Goal: Task Accomplishment & Management: Manage account settings

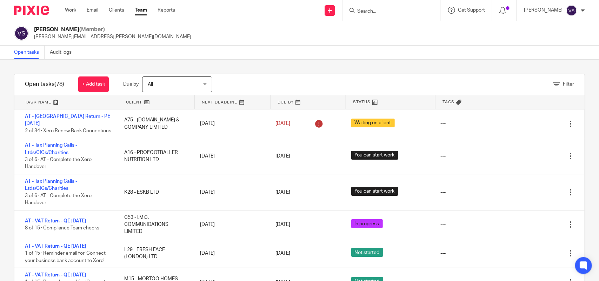
click at [383, 11] on input "Search" at bounding box center [387, 11] width 63 height 6
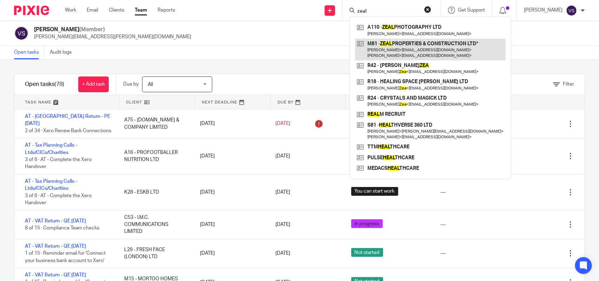
type input "zeal"
click at [414, 39] on link at bounding box center [430, 50] width 151 height 22
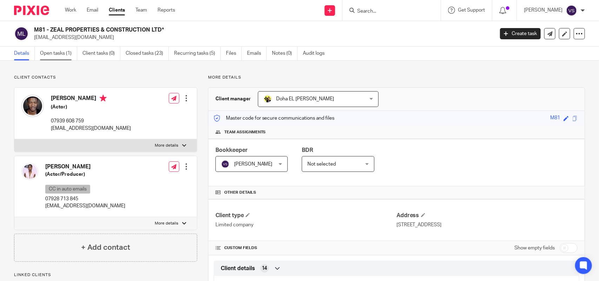
click at [64, 50] on link "Open tasks (1)" at bounding box center [58, 54] width 37 height 14
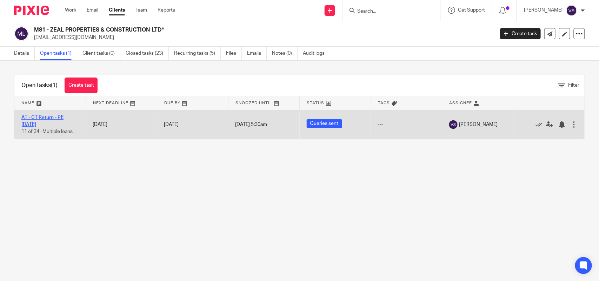
click at [56, 118] on link "AT - CT Return - PE [DATE]" at bounding box center [42, 121] width 42 height 12
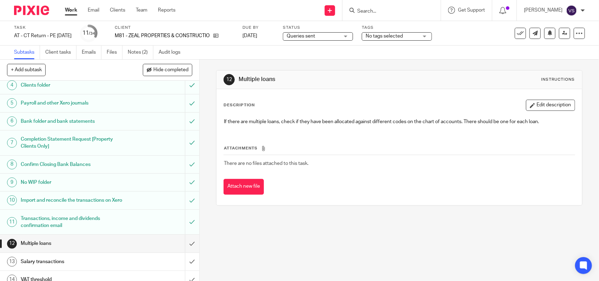
scroll to position [88, 0]
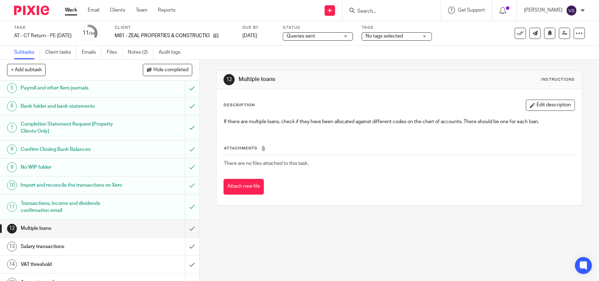
click at [339, 36] on span "Queries sent" at bounding box center [313, 36] width 53 height 7
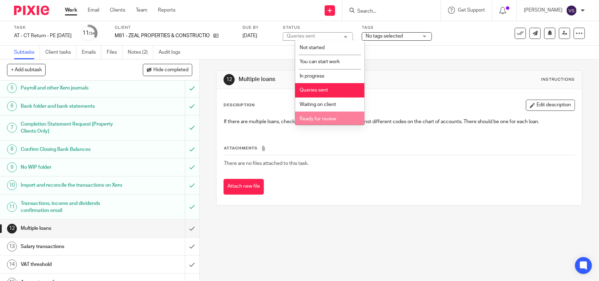
click at [341, 119] on li "Ready for review" at bounding box center [329, 119] width 69 height 14
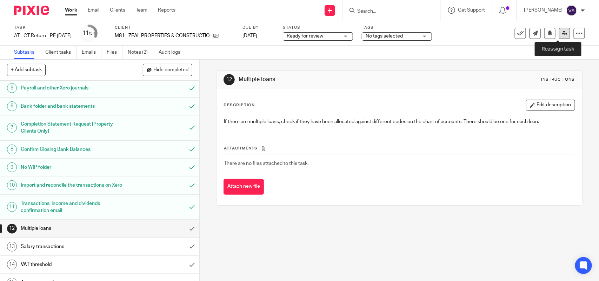
click at [562, 32] on icon at bounding box center [564, 33] width 5 height 5
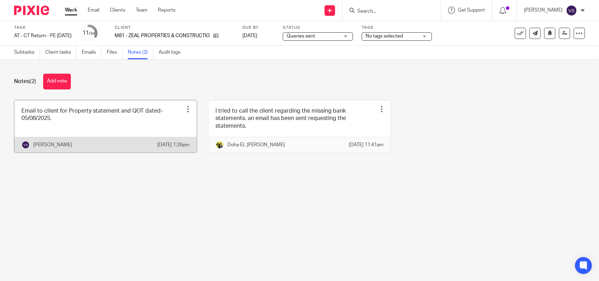
click at [118, 122] on link at bounding box center [105, 126] width 182 height 52
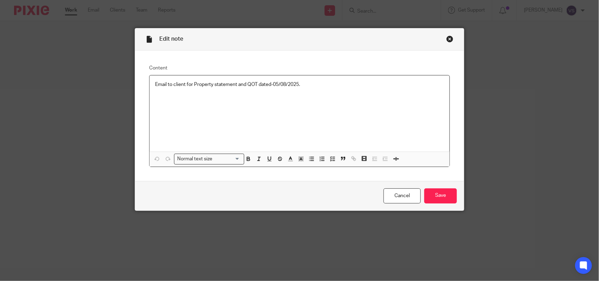
click at [304, 85] on p "Email to client for Property statement and QOT dated-05/08/2025." at bounding box center [299, 84] width 289 height 7
click at [448, 198] on input "Save" at bounding box center [440, 195] width 33 height 15
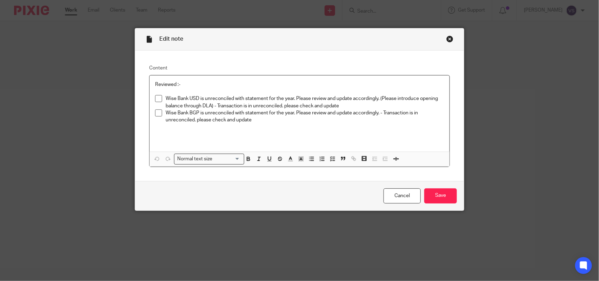
click at [447, 41] on div "Close this dialog window" at bounding box center [449, 38] width 7 height 7
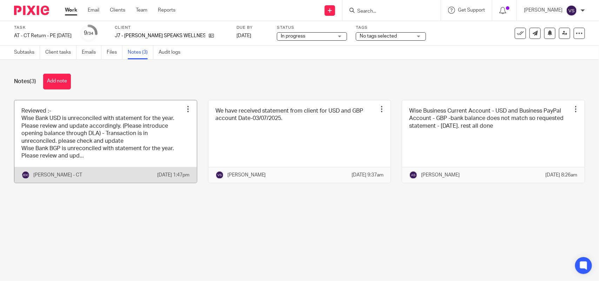
click at [106, 138] on link at bounding box center [105, 141] width 182 height 82
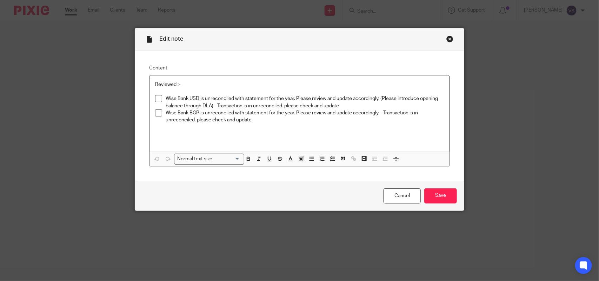
click at [155, 98] on span at bounding box center [158, 98] width 7 height 7
click at [445, 192] on input "Save" at bounding box center [440, 195] width 33 height 15
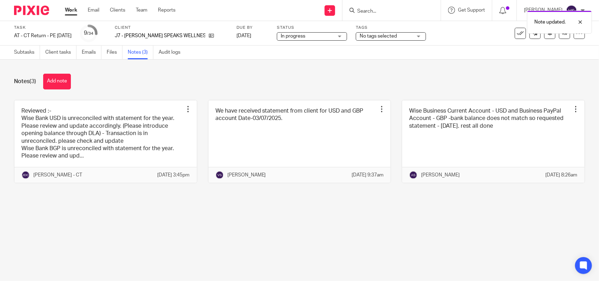
click at [302, 75] on div "Notes (3) Add note" at bounding box center [299, 82] width 571 height 16
click at [393, 8] on input "Search" at bounding box center [387, 11] width 63 height 6
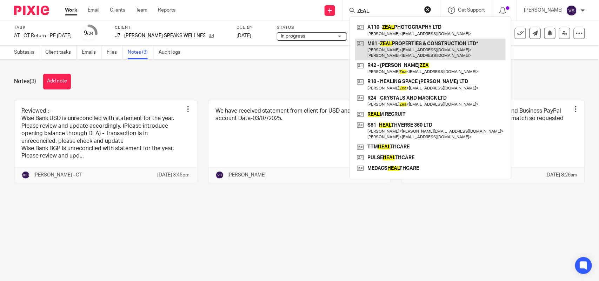
type input "ZEAL"
click at [427, 51] on link at bounding box center [430, 50] width 151 height 22
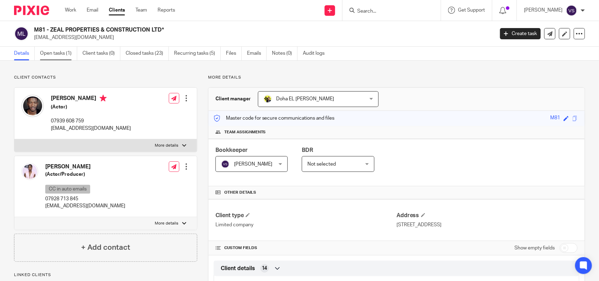
click at [60, 51] on link "Open tasks (1)" at bounding box center [58, 54] width 37 height 14
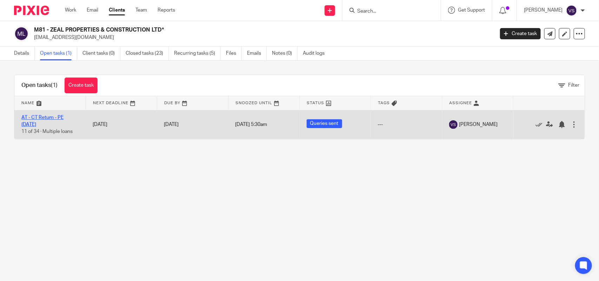
click at [50, 116] on link "AT - CT Return - PE 30-11-2024" at bounding box center [42, 121] width 42 height 12
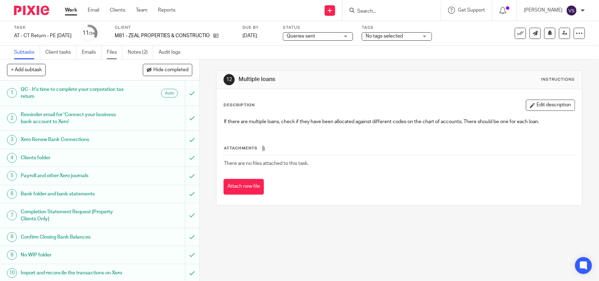
click at [113, 56] on link "Files" at bounding box center [115, 53] width 16 height 14
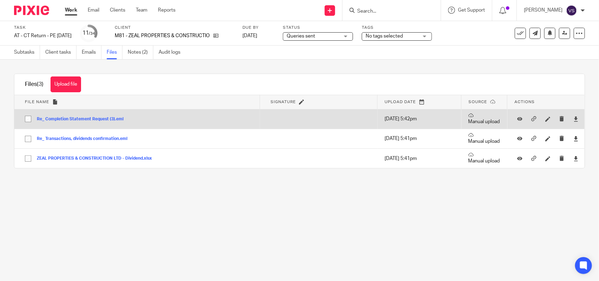
click at [96, 117] on button "Re_ Completion Statement Request (3).eml" at bounding box center [83, 119] width 92 height 5
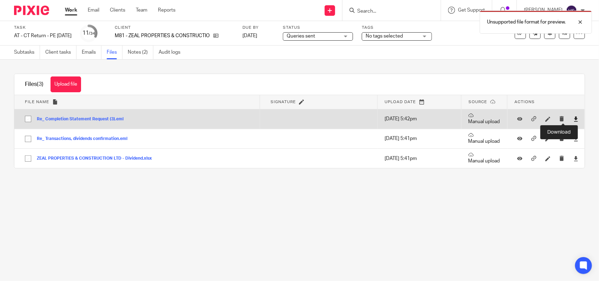
click at [573, 118] on icon at bounding box center [575, 118] width 5 height 5
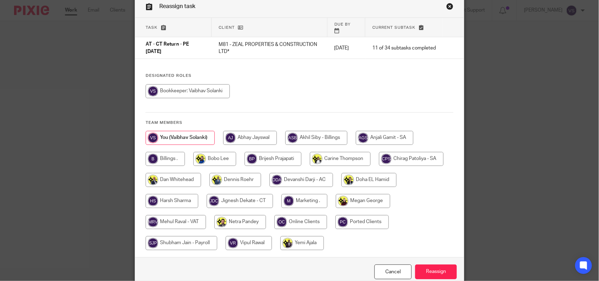
scroll to position [61, 0]
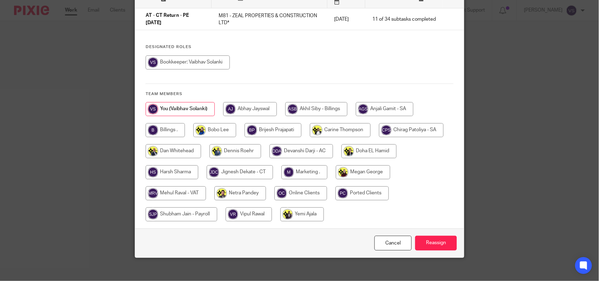
click at [238, 167] on input "radio" at bounding box center [240, 172] width 66 height 14
radio input "true"
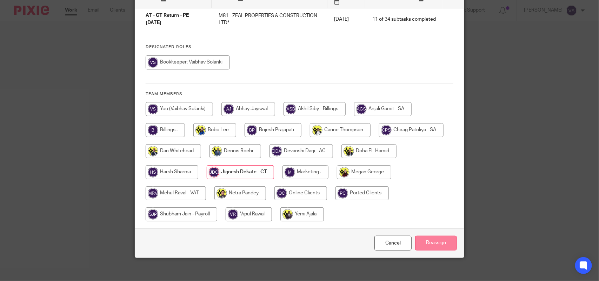
click at [438, 236] on input "Reassign" at bounding box center [436, 243] width 42 height 15
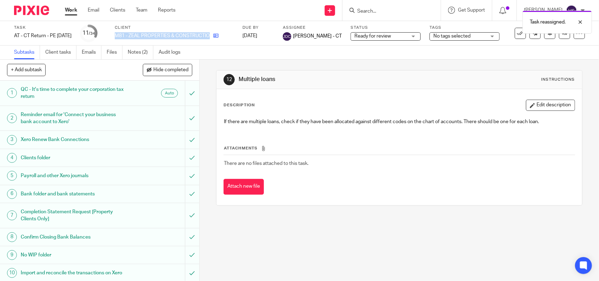
drag, startPoint x: 126, startPoint y: 34, endPoint x: 227, endPoint y: 32, distance: 101.1
click at [227, 32] on div "Task AT - [GEOGRAPHIC_DATA] Return - PE [DATE] Save AT - [GEOGRAPHIC_DATA] Retu…" at bounding box center [252, 33] width 476 height 17
copy div "M81 - ZEAL PROPERTIES & CONSTRUCTION LTD*"
click at [381, 11] on input "Search" at bounding box center [387, 11] width 63 height 6
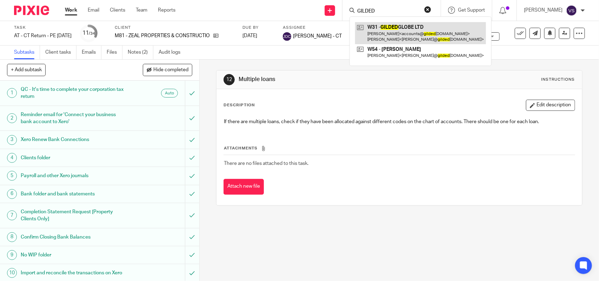
type input "GILDED"
click at [409, 30] on link at bounding box center [420, 33] width 131 height 22
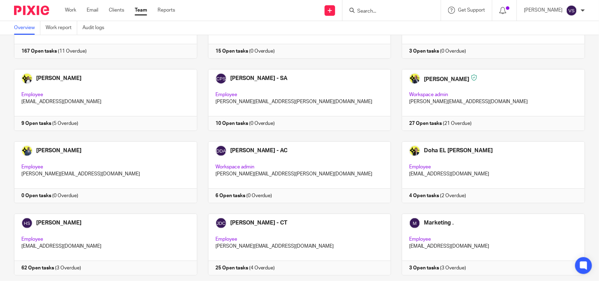
scroll to position [389, 0]
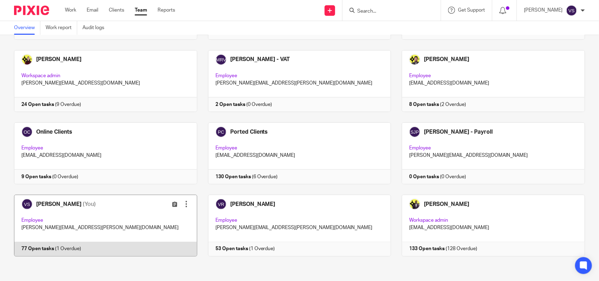
click at [114, 223] on link at bounding box center [100, 226] width 194 height 62
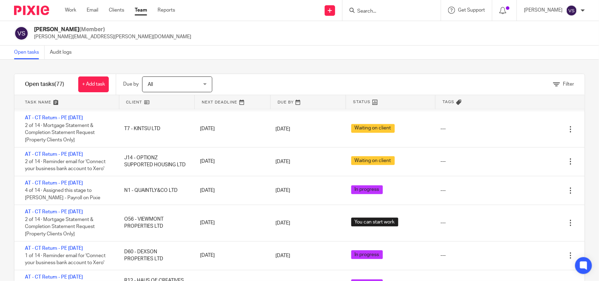
scroll to position [2017, 0]
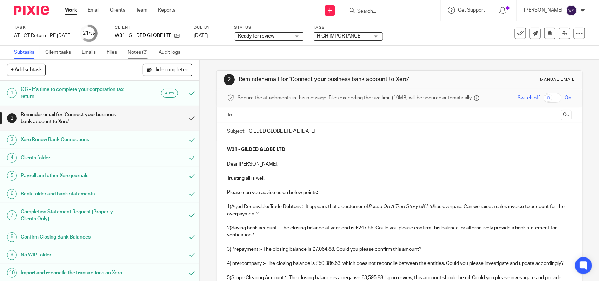
click at [140, 53] on link "Notes (3)" at bounding box center [141, 53] width 26 height 14
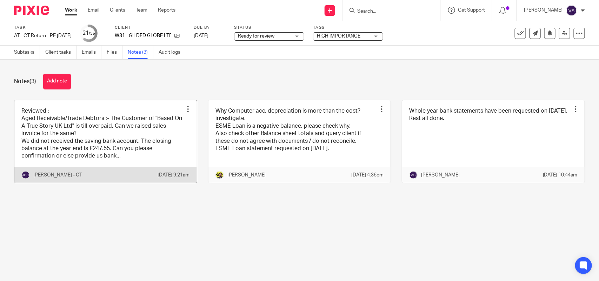
click at [131, 131] on link at bounding box center [105, 141] width 182 height 82
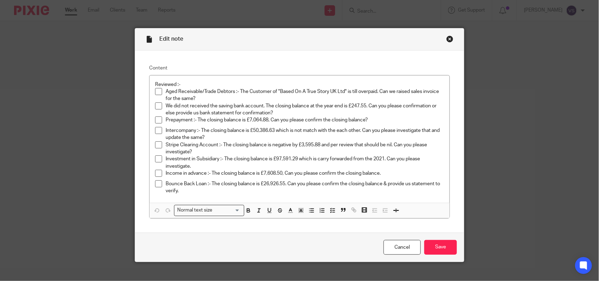
click at [447, 39] on div "Close this dialog window" at bounding box center [449, 38] width 7 height 7
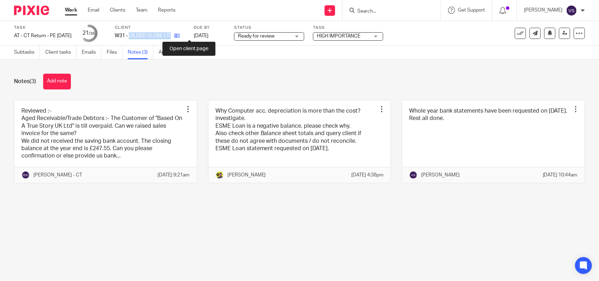
drag, startPoint x: 142, startPoint y: 36, endPoint x: 192, endPoint y: 36, distance: 49.5
click at [185, 36] on div "W31 - GILDED GLOBE LTD" at bounding box center [150, 35] width 70 height 7
copy div "GILDED GLOBE LTD"
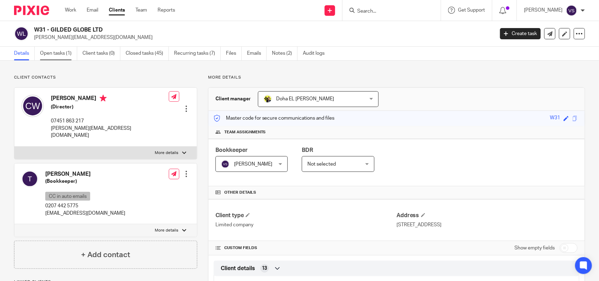
click at [55, 57] on link "Open tasks (1)" at bounding box center [58, 54] width 37 height 14
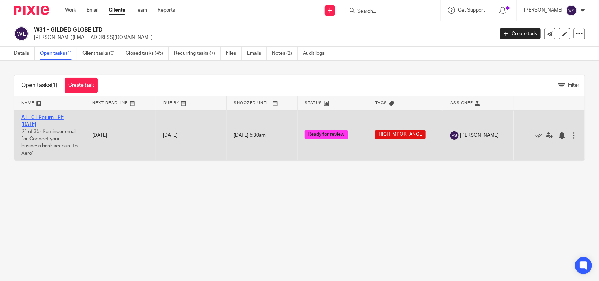
click at [61, 116] on link "AT - CT Return - PE [DATE]" at bounding box center [42, 121] width 42 height 12
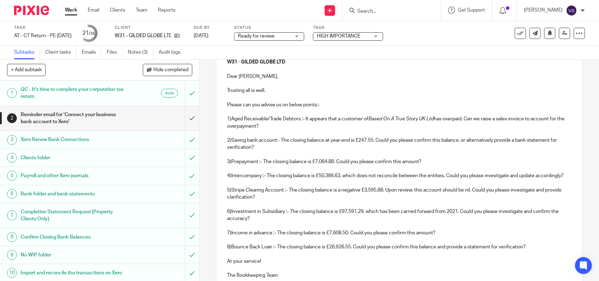
scroll to position [132, 0]
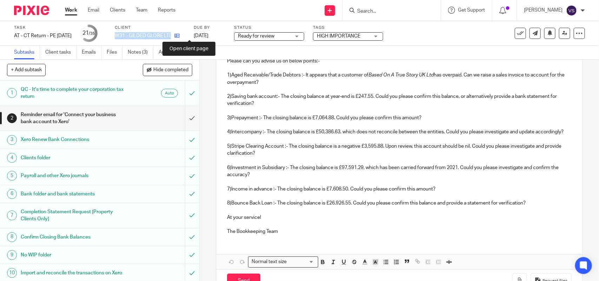
drag, startPoint x: 125, startPoint y: 36, endPoint x: 189, endPoint y: 37, distance: 64.2
click at [189, 37] on div "Task AT - CT Return - PE 31-12-2024 Save AT - CT Return - PE 31-12-2024 21 /35 …" at bounding box center [252, 33] width 476 height 17
copy div "W31 - GILDED GLOBE LTD"
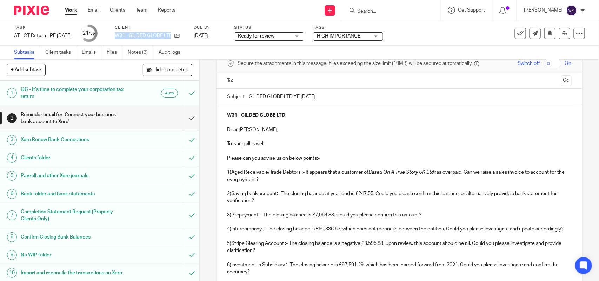
scroll to position [0, 0]
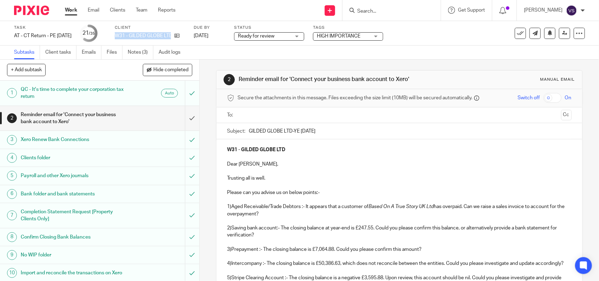
click at [321, 211] on p "1)Aged Receivable/Trade Debtors :- It appears that a customer of Based On A Tru…" at bounding box center [399, 210] width 344 height 14
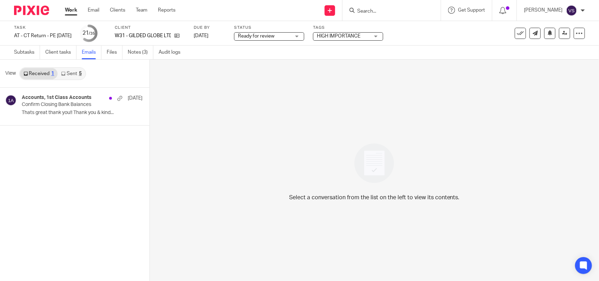
click at [69, 75] on link "Sent 5" at bounding box center [71, 73] width 27 height 11
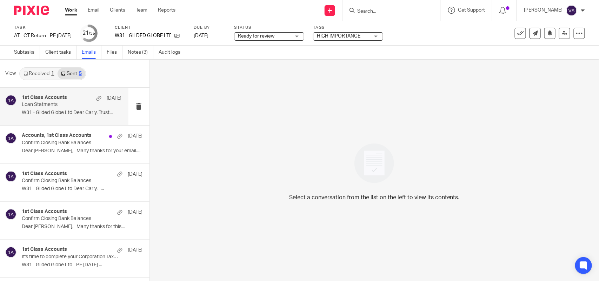
click at [90, 113] on p "W31 - Gilded Globe Ltd Dear Carly, Trust..." at bounding box center [72, 113] width 100 height 6
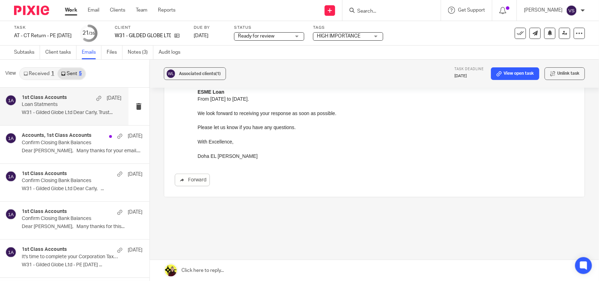
scroll to position [139, 0]
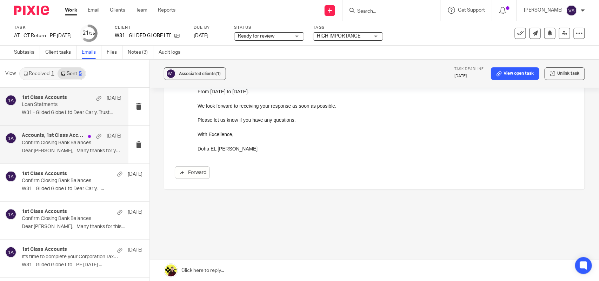
click at [68, 139] on div "Accounts, 1st Class Accounts 24 Jan" at bounding box center [72, 136] width 100 height 7
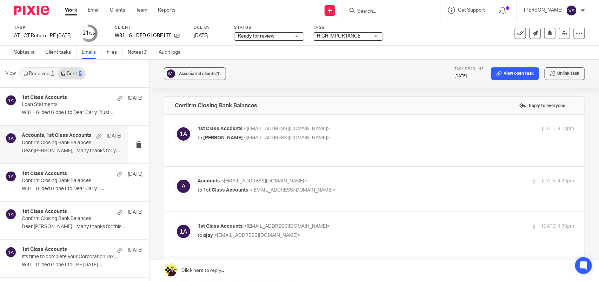
scroll to position [0, 0]
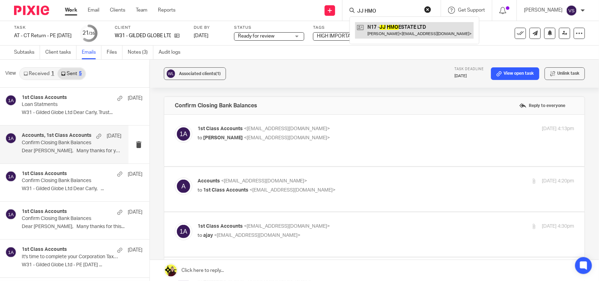
type input "JJ HMO"
click at [410, 28] on link at bounding box center [414, 30] width 119 height 16
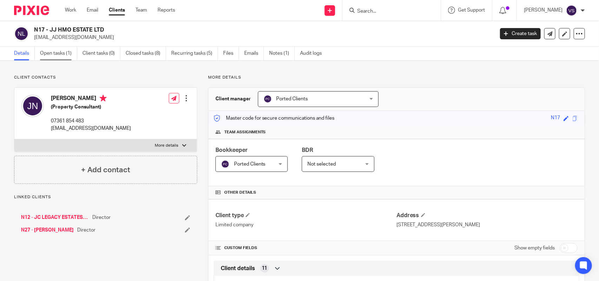
click at [57, 54] on link "Open tasks (1)" at bounding box center [58, 54] width 37 height 14
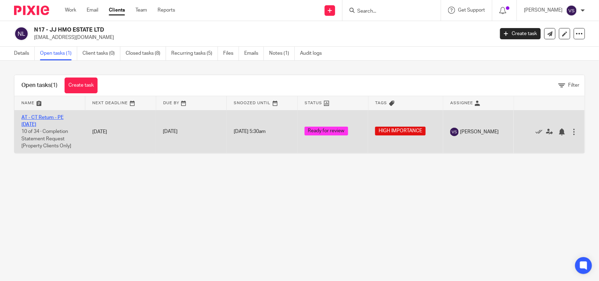
click at [61, 120] on link "AT - CT Return - PE [DATE]" at bounding box center [42, 121] width 42 height 12
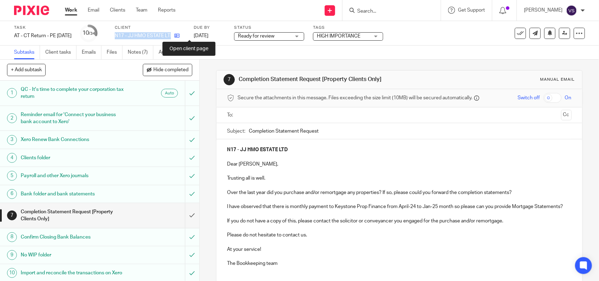
drag, startPoint x: 127, startPoint y: 36, endPoint x: 188, endPoint y: 37, distance: 60.7
click at [185, 37] on div "N17 - JJ HMO ESTATE LTD" at bounding box center [150, 35] width 70 height 7
copy div "N17 - JJ HMO ESTATE LTD"
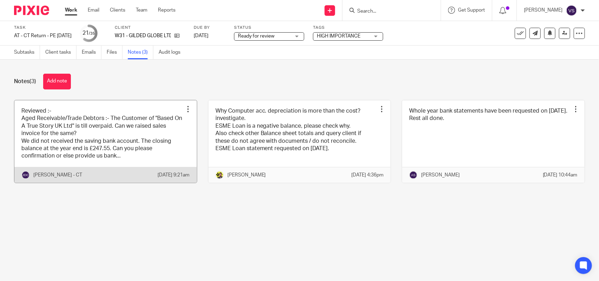
click at [130, 144] on link at bounding box center [105, 141] width 182 height 82
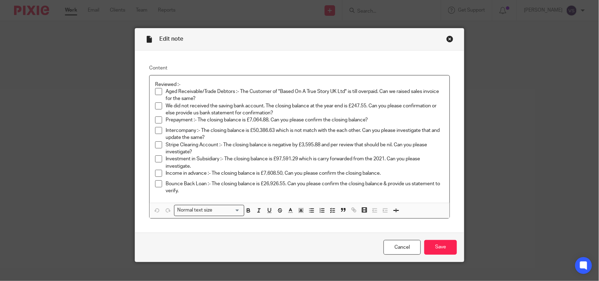
click at [446, 36] on div "Close this dialog window" at bounding box center [449, 38] width 7 height 7
